Goal: Book appointment/travel/reservation

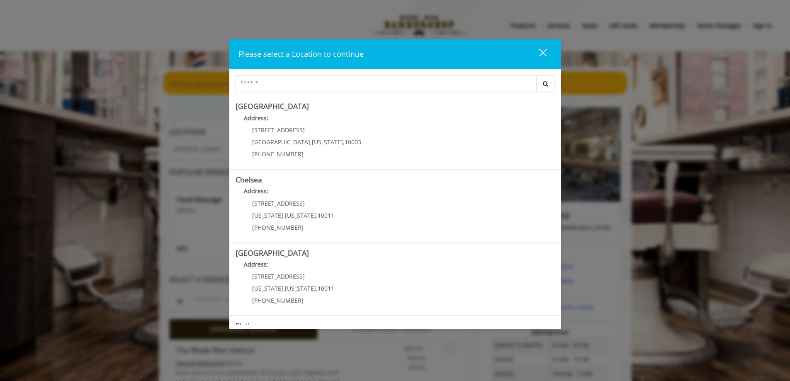
click at [63, 150] on div "Please select a Location to continue close Search Greenwich Village Address: 60…" at bounding box center [395, 190] width 790 height 381
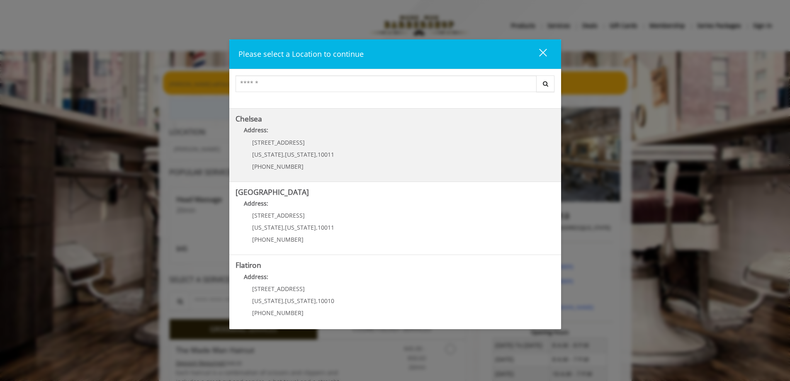
scroll to position [137, 0]
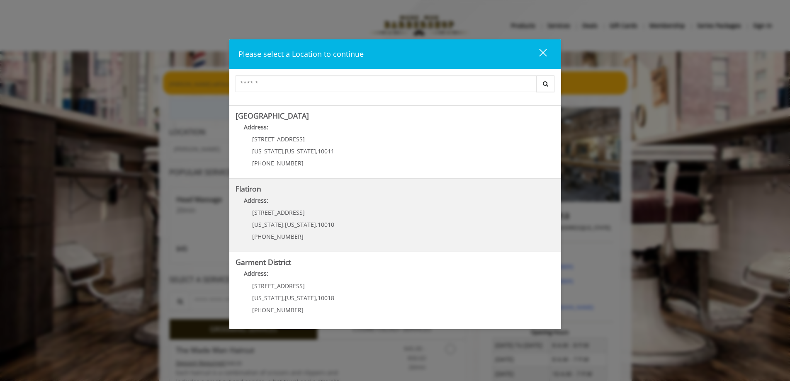
click at [390, 206] on "Address:" at bounding box center [395, 202] width 319 height 13
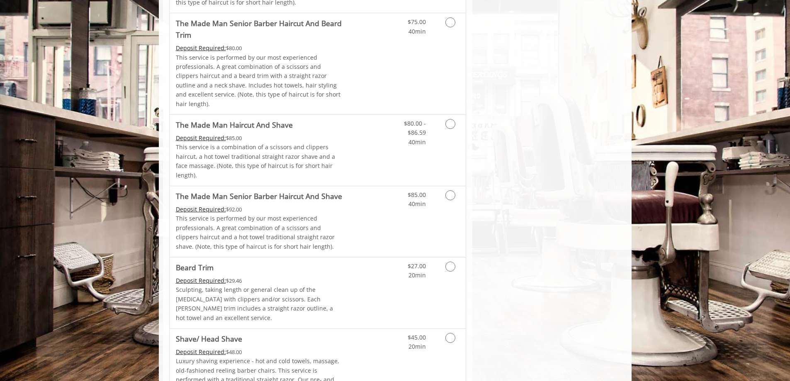
scroll to position [746, 0]
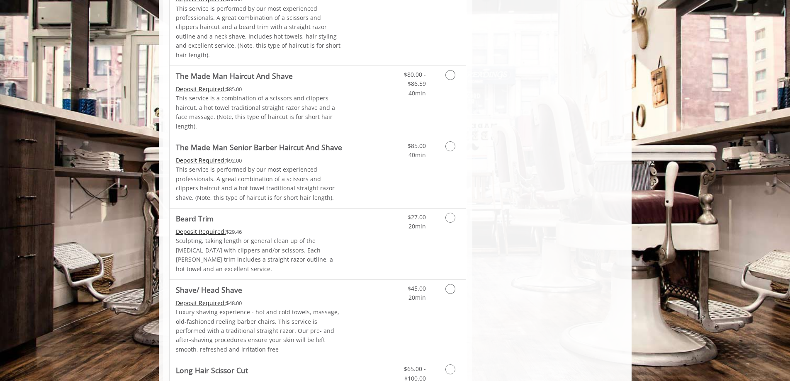
click at [37, 237] on body "Announcements [PERSON_NAME] will be back on [DATE]. Sod is Back [DATE]. announc…" at bounding box center [395, 84] width 790 height 1526
click at [709, 99] on body "Announcements [PERSON_NAME] will be back on [DATE]. Sod is Back [DATE]. announc…" at bounding box center [395, 84] width 790 height 1526
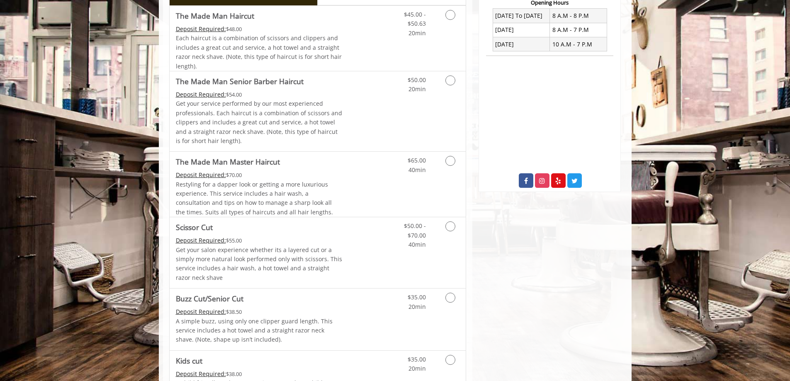
scroll to position [0, 0]
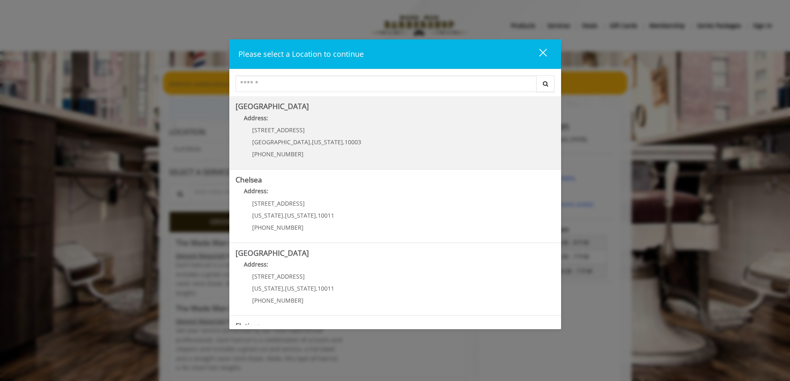
click at [373, 148] on Village "Greenwich Village Address: 60 E 8th St Manhattan , New York , 10003 (212) 598-1…" at bounding box center [395, 132] width 319 height 61
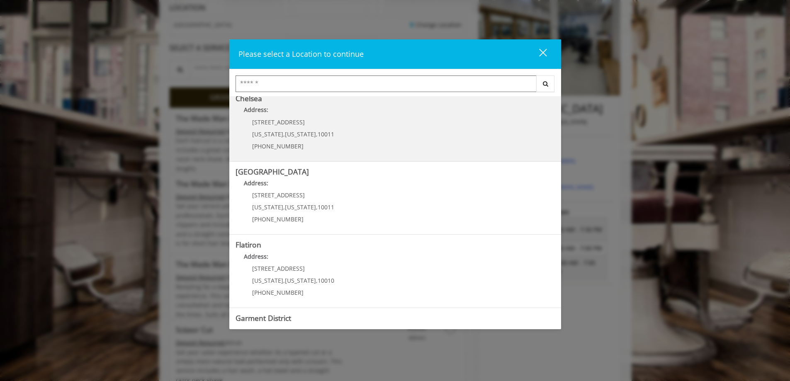
scroll to position [137, 0]
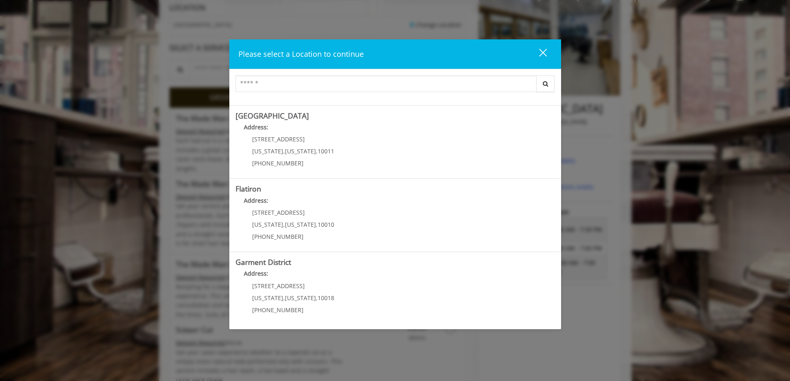
click at [544, 52] on div "close dialog" at bounding box center [543, 53] width 8 height 8
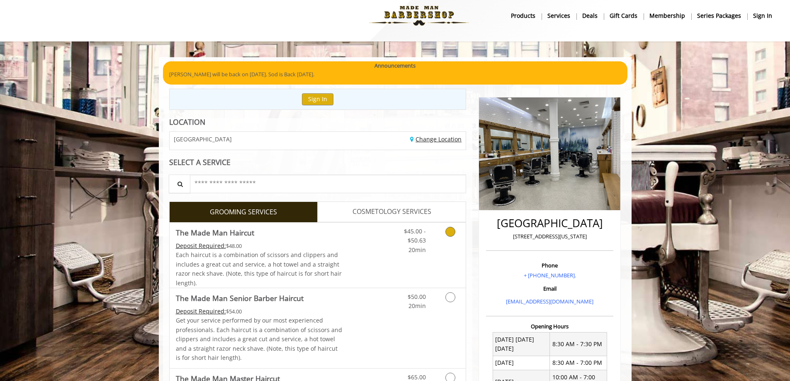
scroll to position [0, 0]
